Goal: Contribute content: Add original content to the website for others to see

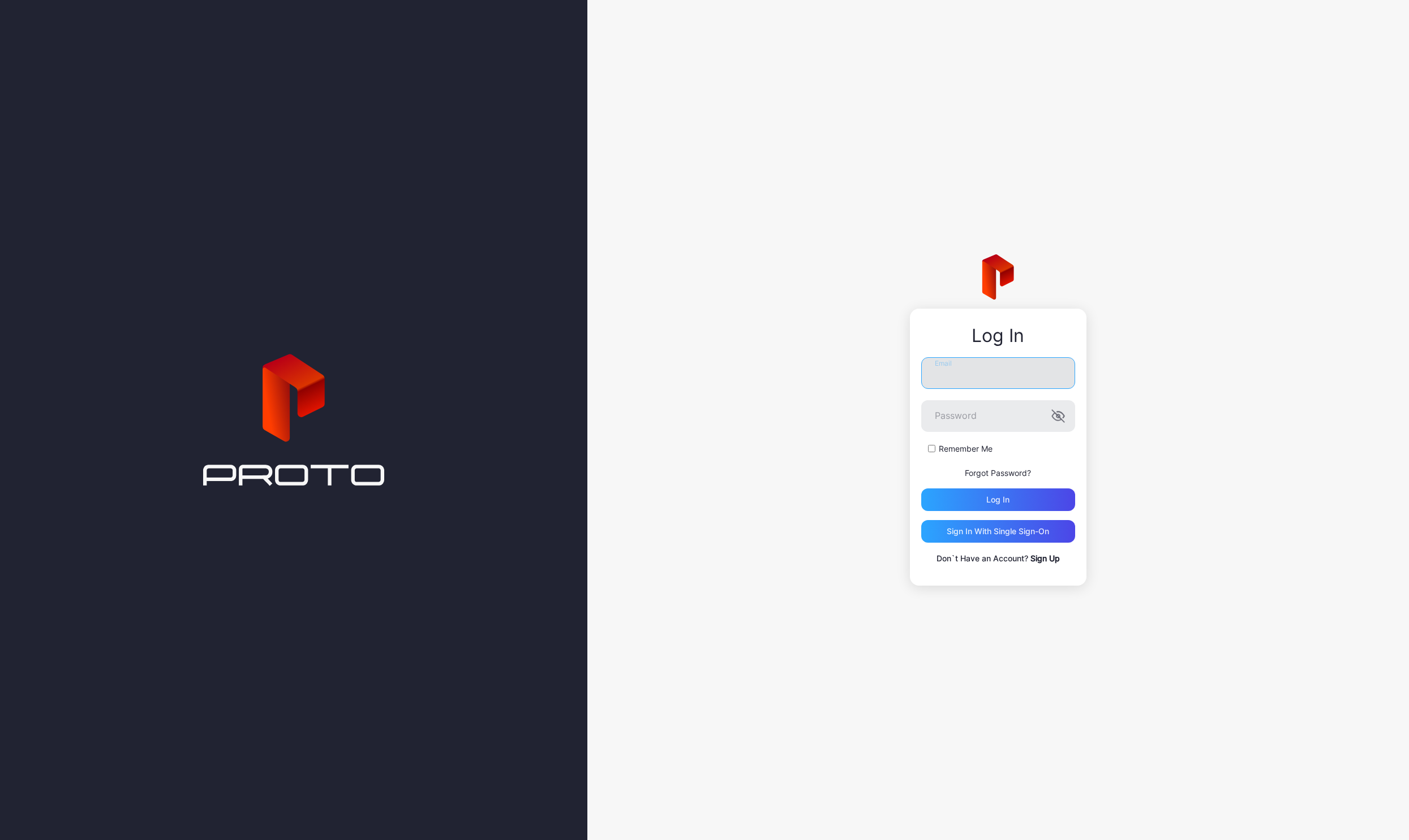
click at [958, 361] on input "Email" at bounding box center [998, 373] width 154 height 32
type input "**********"
click at [1061, 416] on icon "button" at bounding box center [1058, 416] width 13 height 13
click at [958, 504] on div "Log in" at bounding box center [998, 500] width 154 height 23
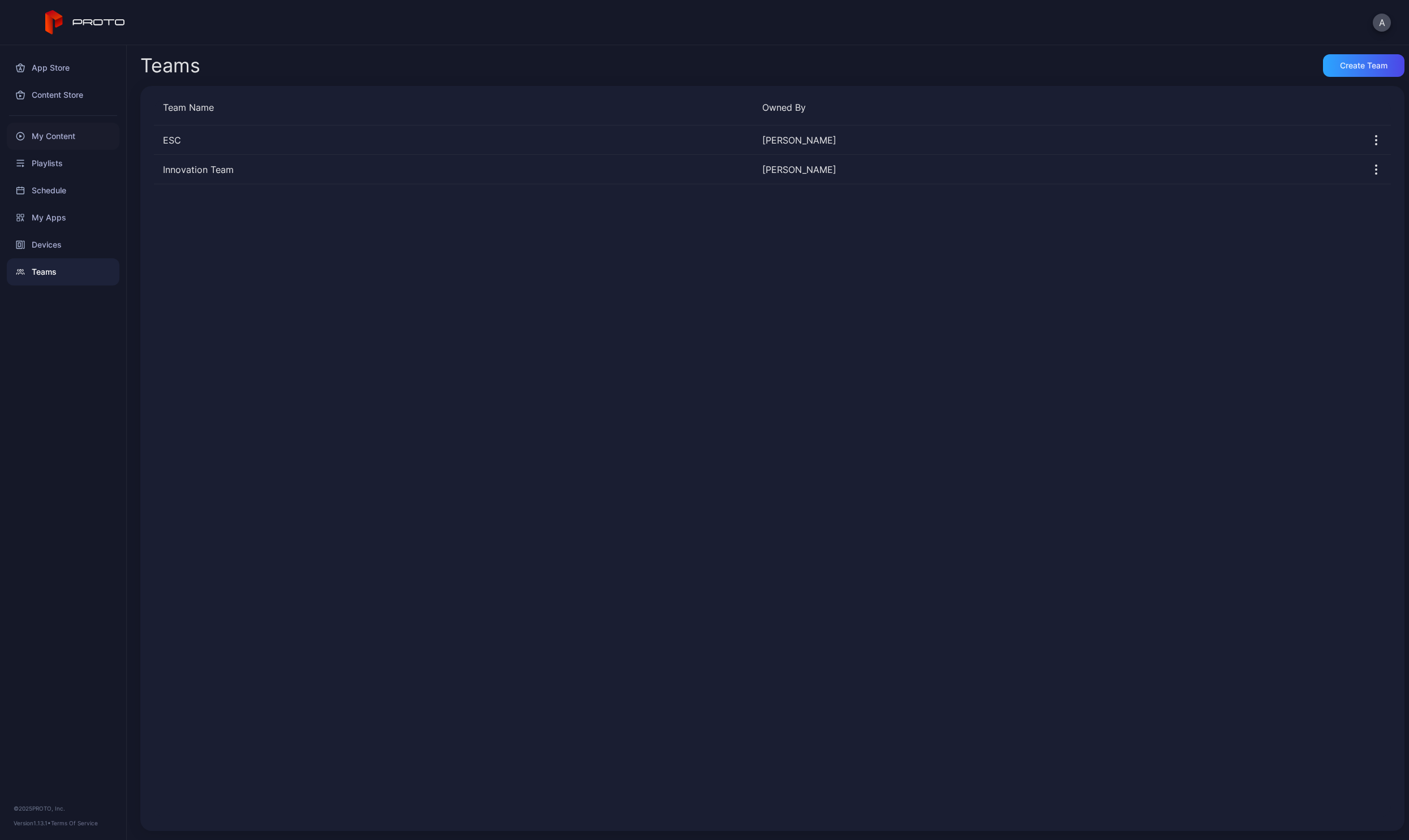
click at [31, 136] on div "My Content" at bounding box center [64, 136] width 113 height 27
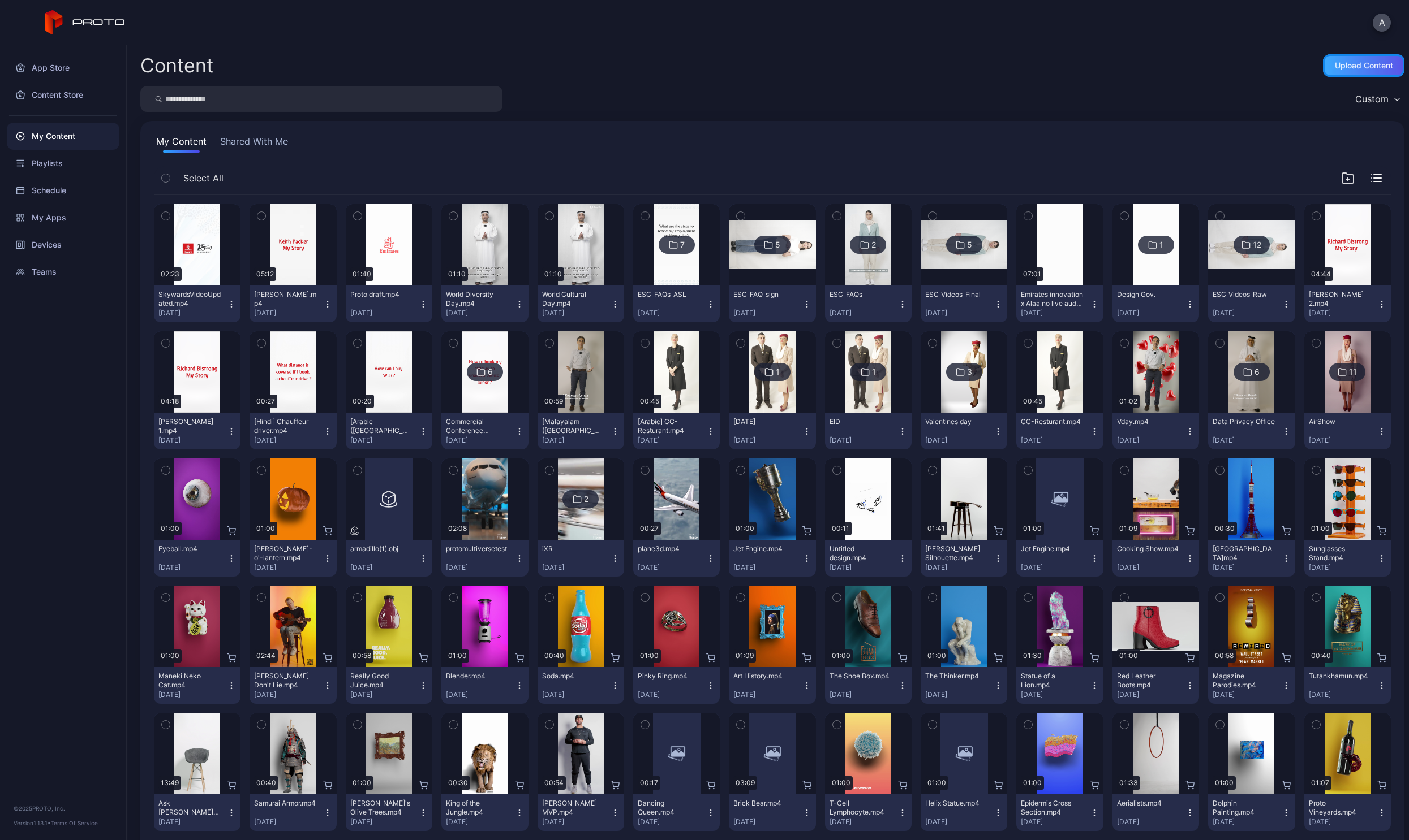
click at [1338, 65] on div "Upload Content" at bounding box center [1364, 65] width 58 height 9
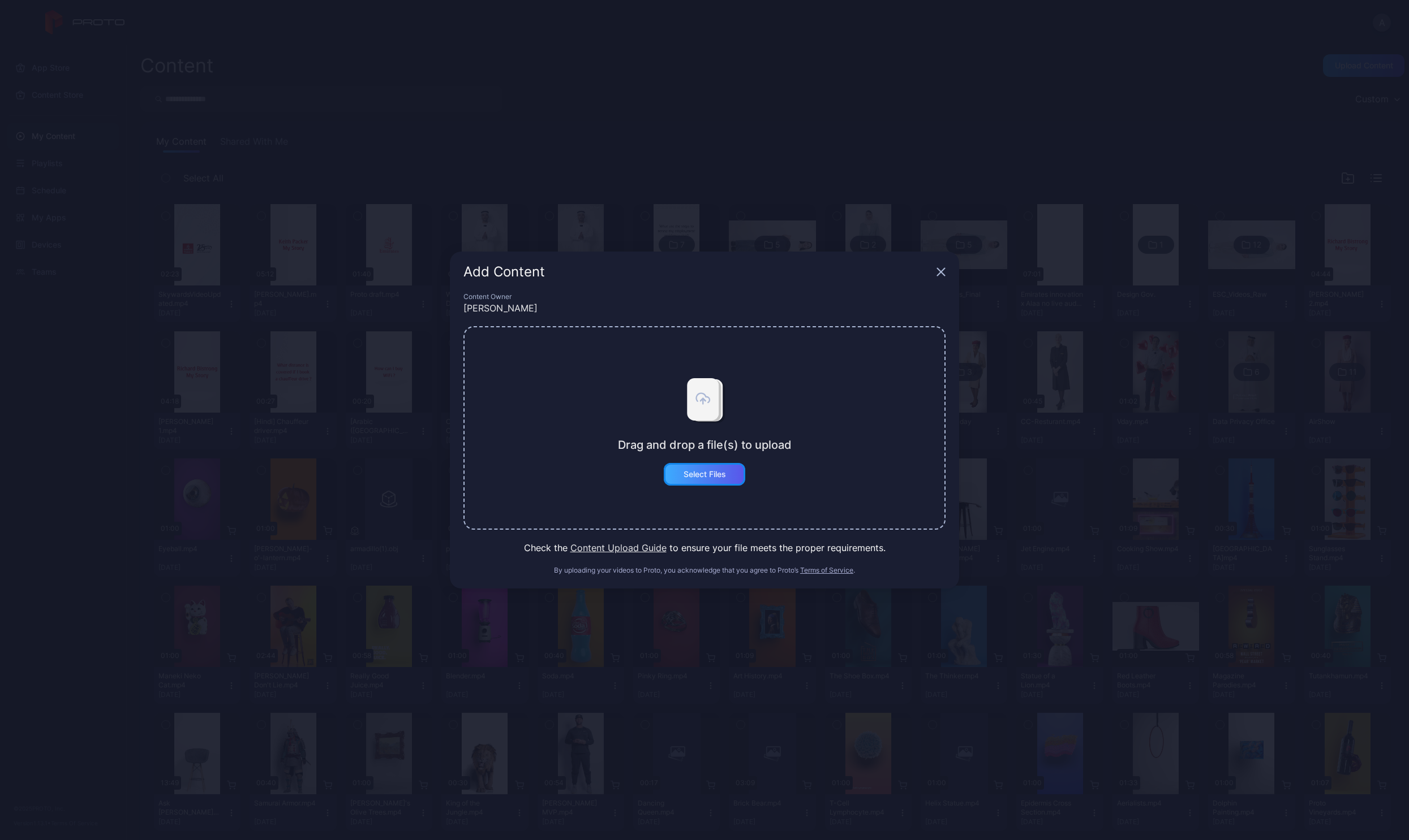
click at [684, 476] on div "Select Files" at bounding box center [704, 475] width 42 height 9
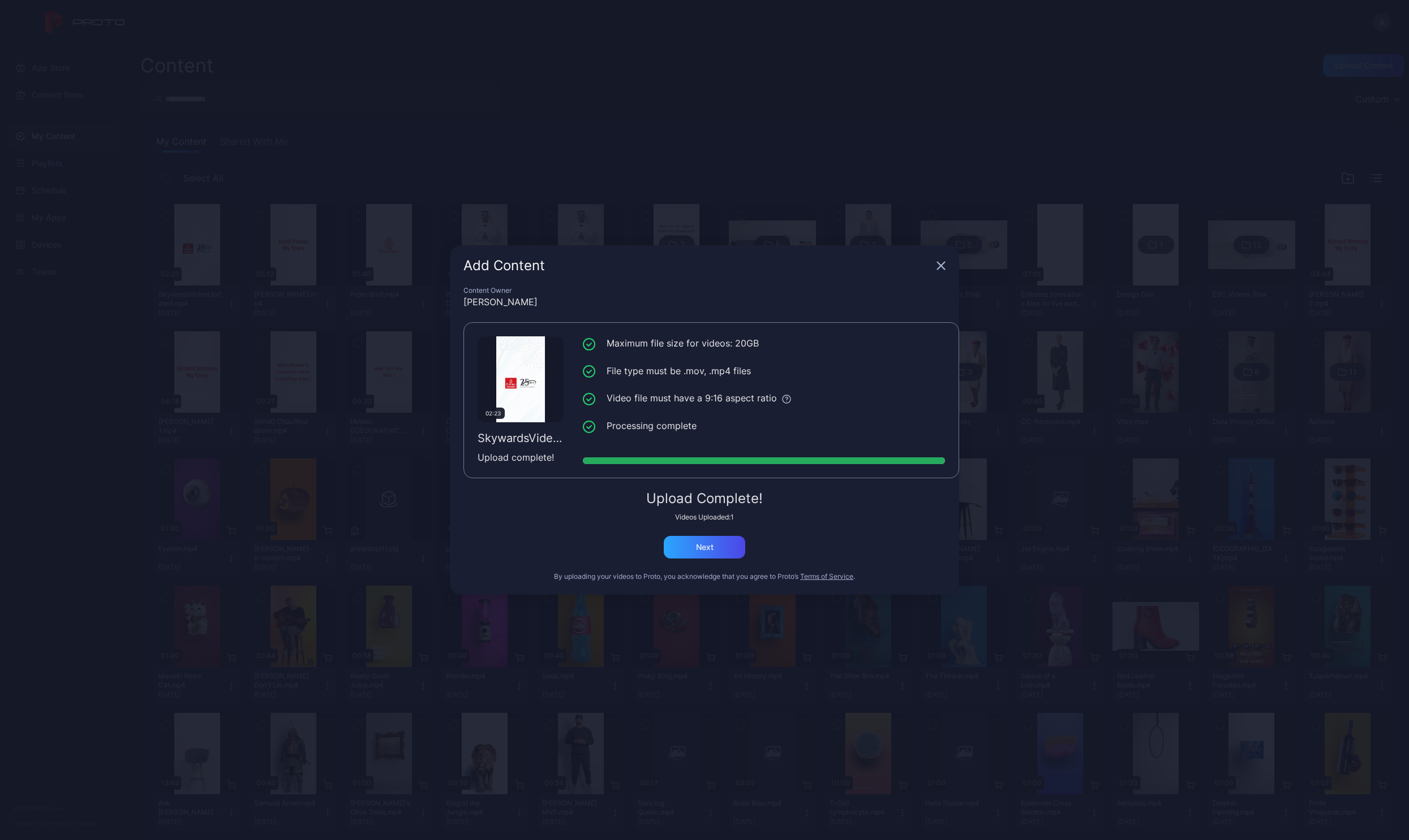
click at [942, 264] on icon "button" at bounding box center [941, 266] width 9 height 9
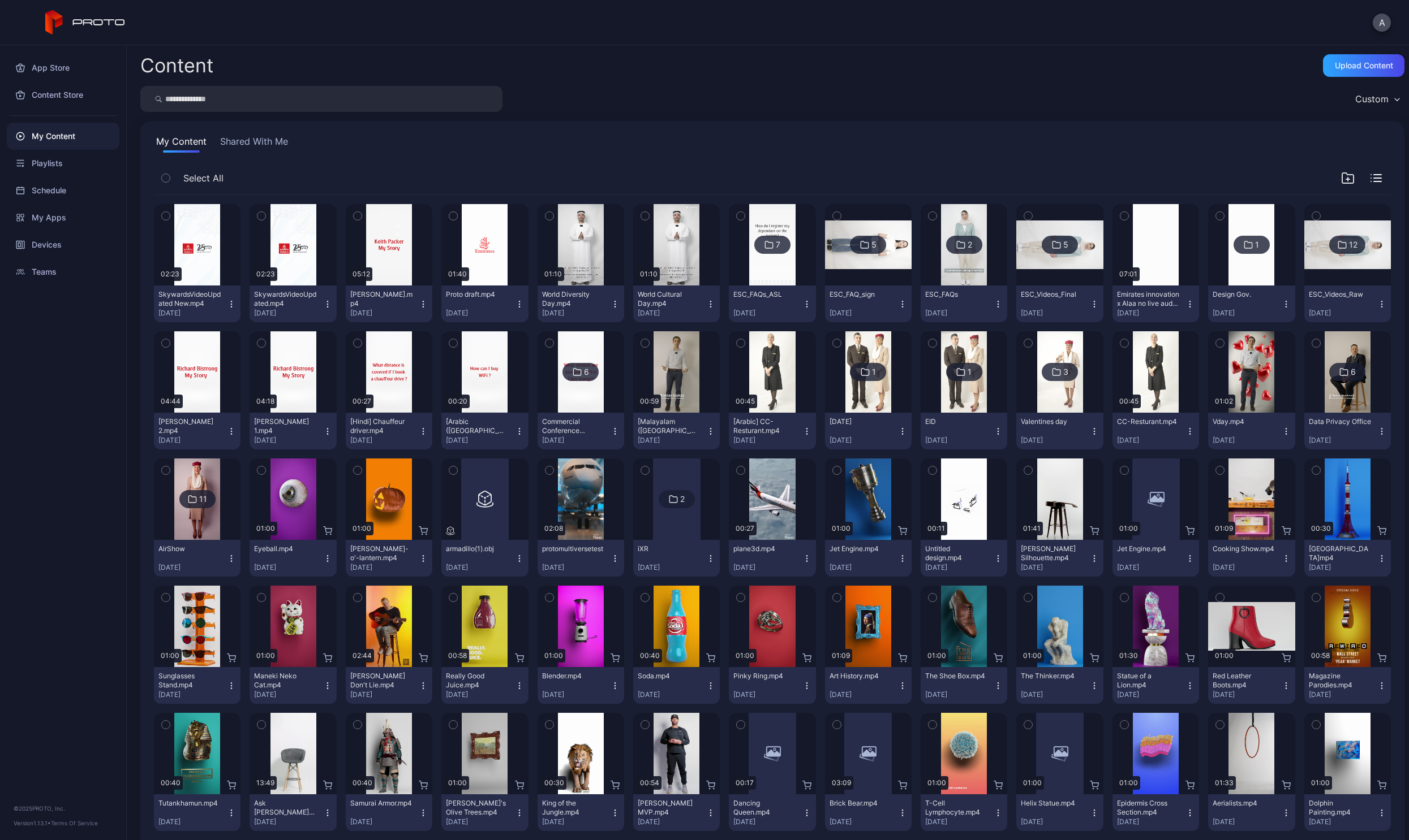
click at [225, 301] on div "SkywardsVideoUpdated New.mp4 [DATE]" at bounding box center [192, 304] width 69 height 27
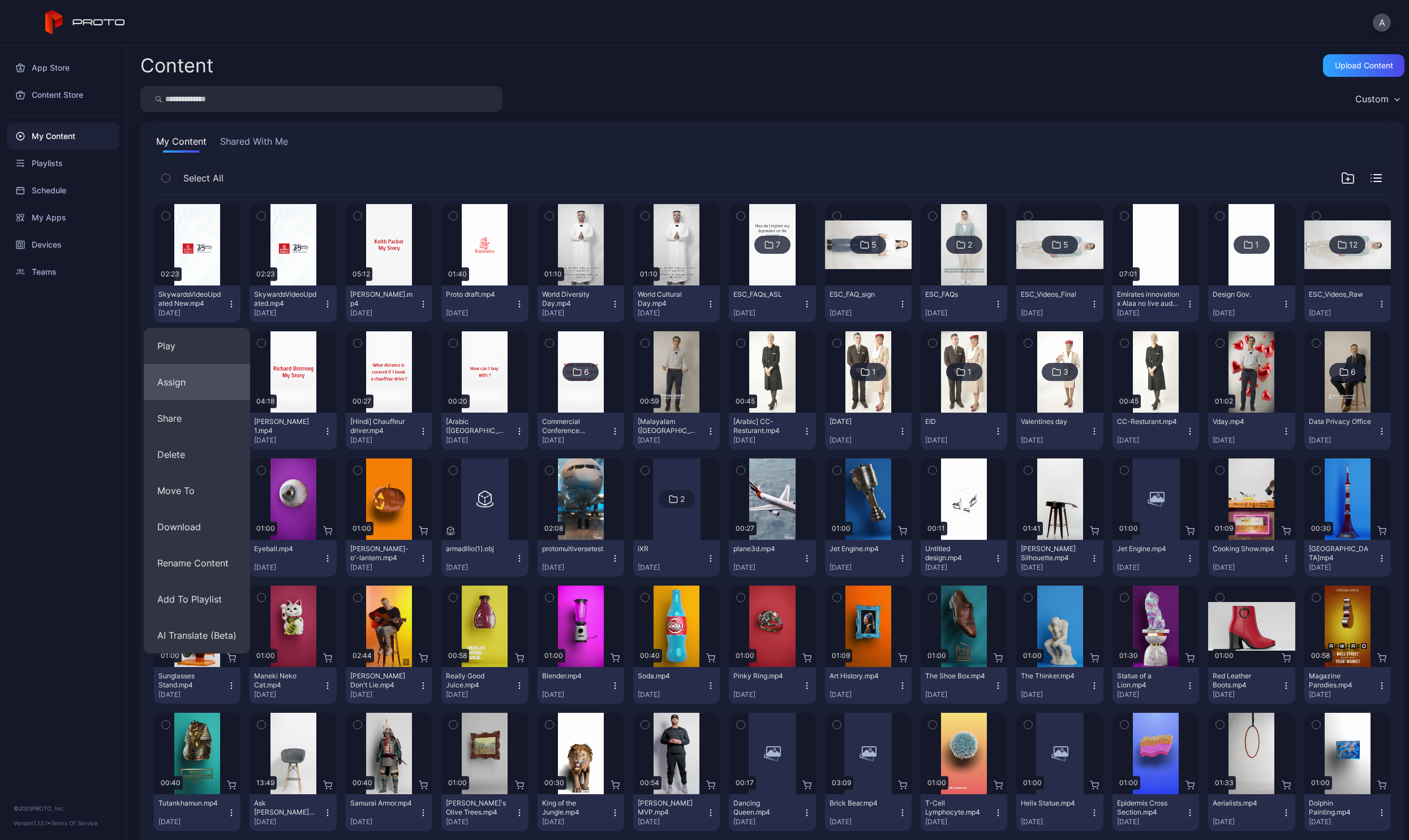
click at [192, 374] on button "Assign" at bounding box center [197, 382] width 106 height 36
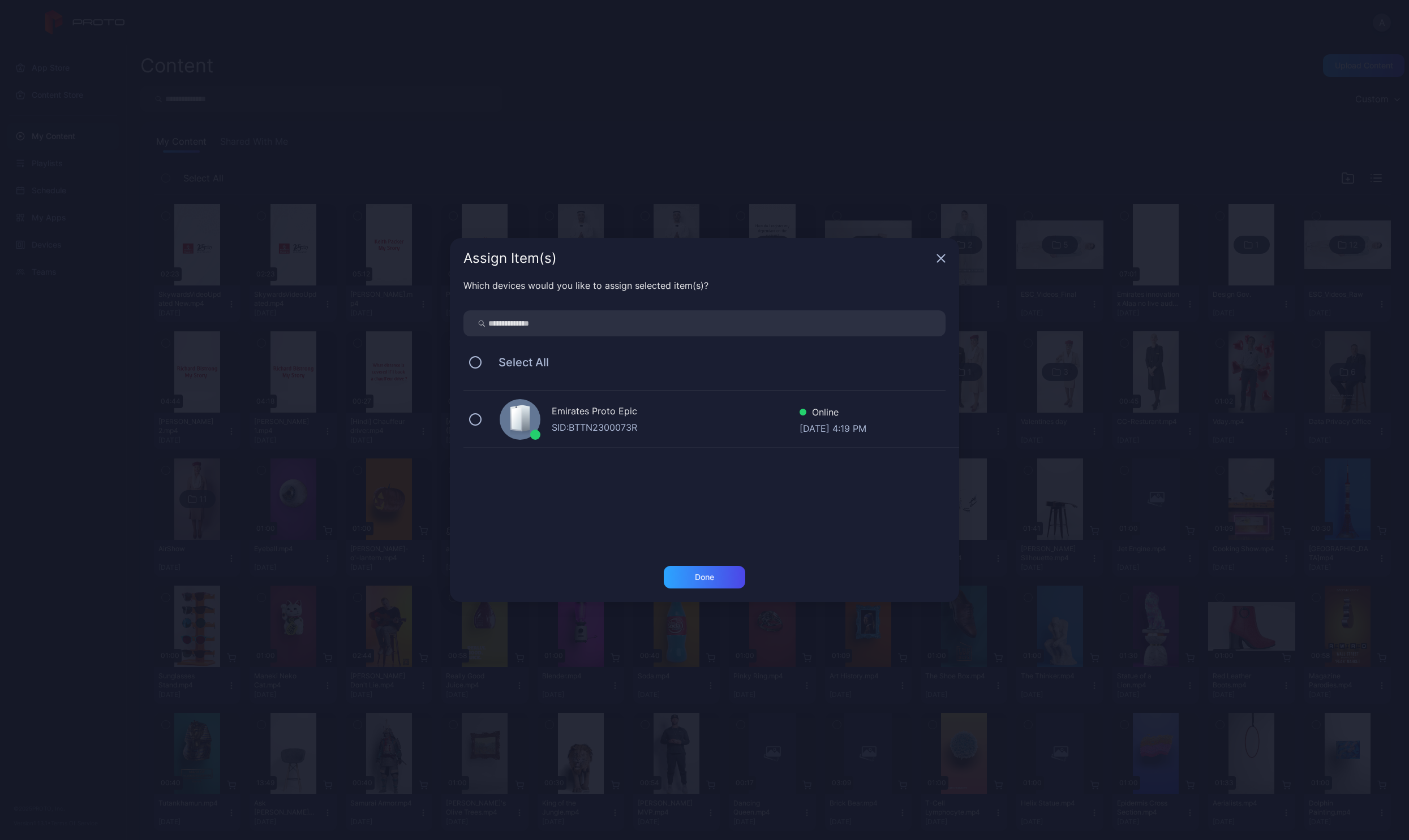
click at [647, 416] on div "Emirates Proto Epic" at bounding box center [675, 412] width 248 height 17
click at [704, 577] on div "Done" at bounding box center [704, 577] width 19 height 9
